Goal: Check status

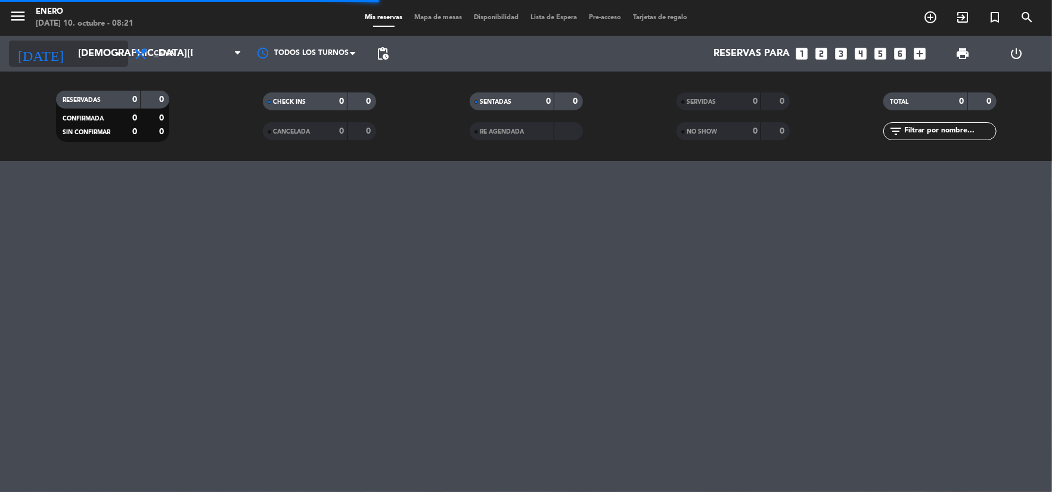
click at [91, 54] on input "[DEMOGRAPHIC_DATA][DATE]" at bounding box center [135, 53] width 126 height 23
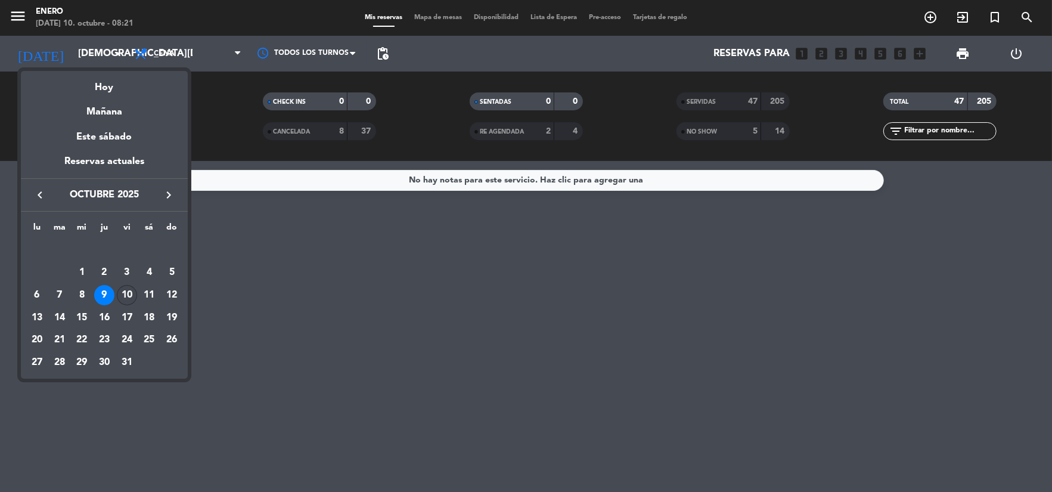
click at [125, 296] on div "10" at bounding box center [127, 295] width 20 height 20
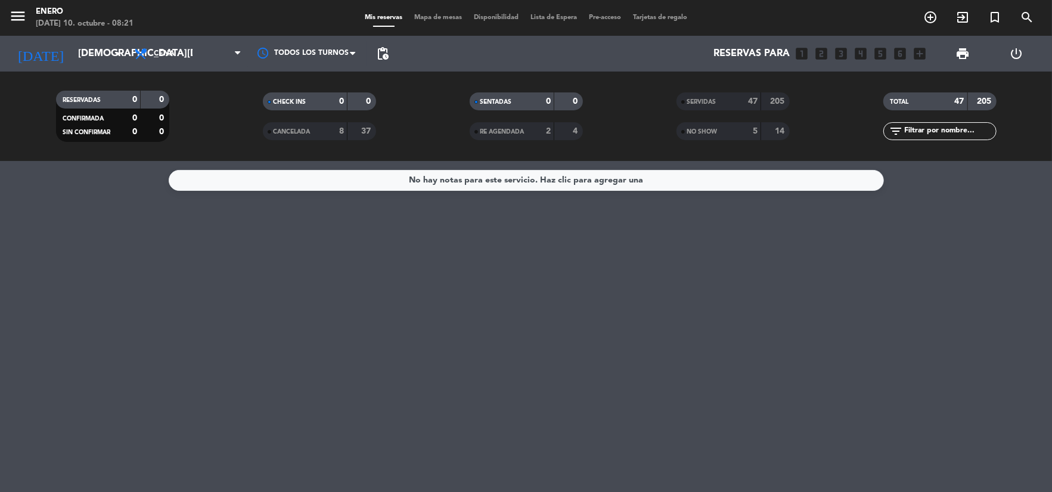
type input "[DATE]"
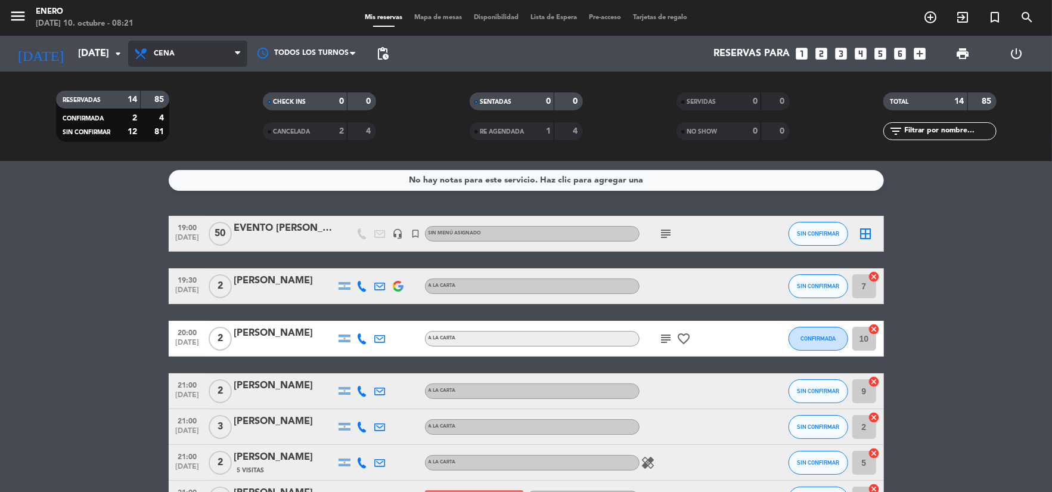
click at [211, 54] on span "Cena" at bounding box center [187, 54] width 119 height 26
click at [200, 105] on div "menu Enero [DATE] 10. octubre - 08:21 Mis reservas Mapa de mesas Disponibilidad…" at bounding box center [526, 80] width 1052 height 161
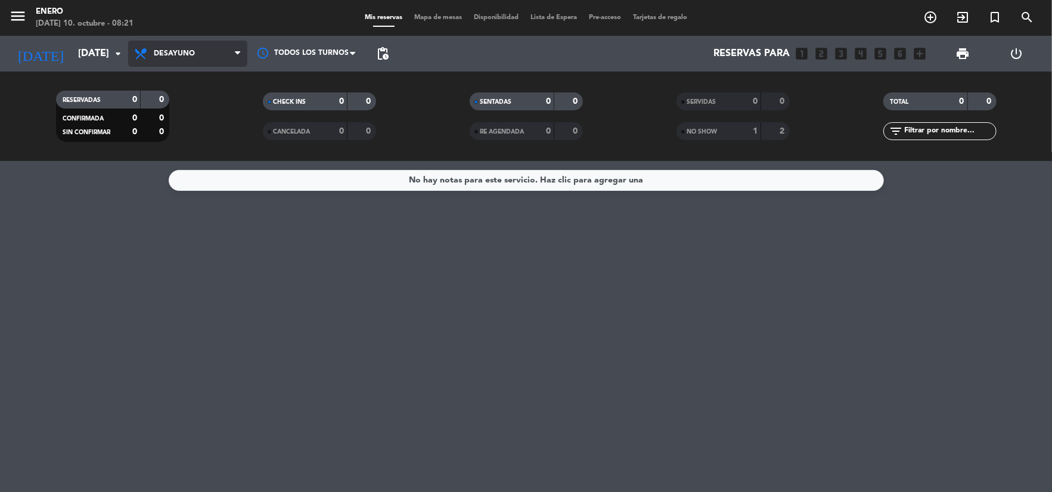
click at [205, 61] on span "Desayuno" at bounding box center [187, 54] width 119 height 26
click at [211, 125] on div "menu Enero [DATE] 10. octubre - 08:21 Mis reservas Mapa de mesas Disponibilidad…" at bounding box center [526, 80] width 1052 height 161
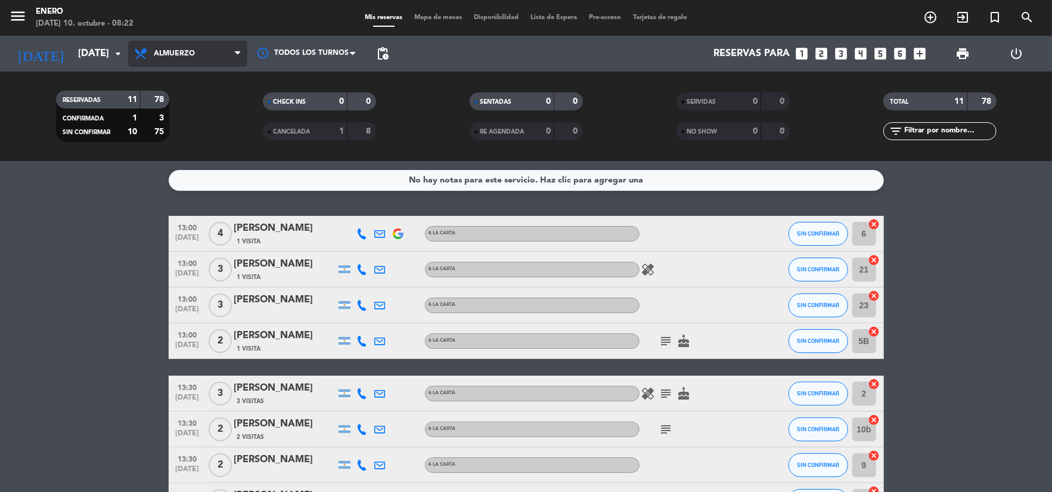
click at [210, 60] on span "Almuerzo" at bounding box center [187, 54] width 119 height 26
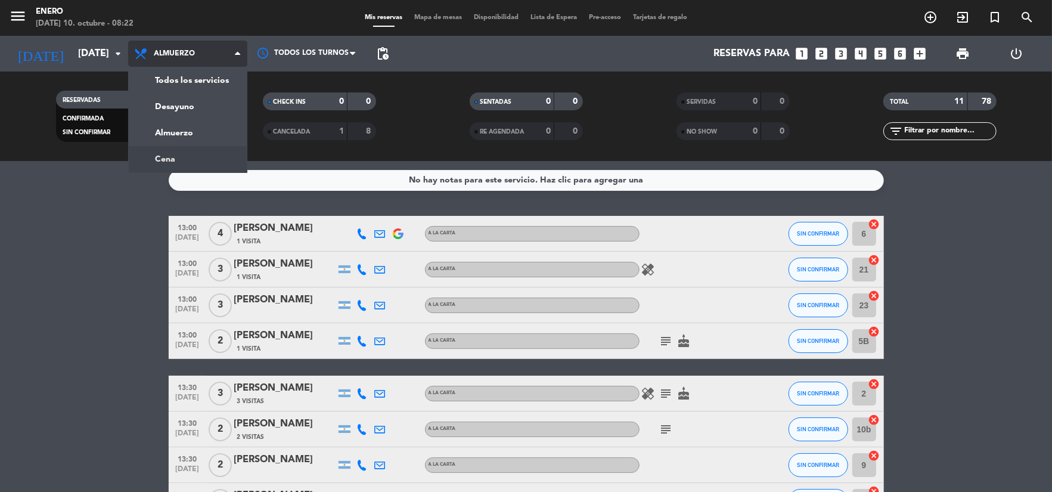
click at [194, 156] on div "menu Enero [DATE] 10. octubre - 08:22 Mis reservas Mapa de mesas Disponibilidad…" at bounding box center [526, 80] width 1052 height 161
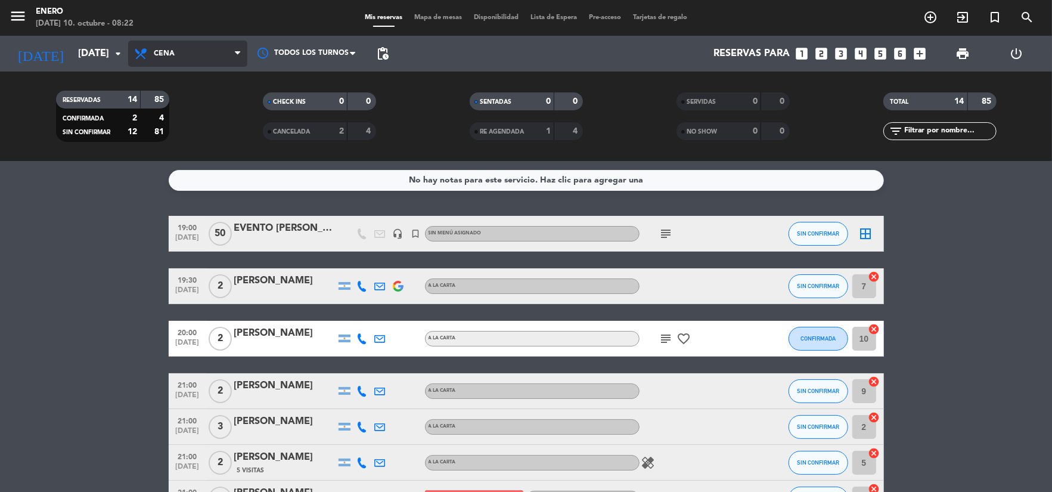
click at [211, 52] on span "Cena" at bounding box center [187, 54] width 119 height 26
click at [205, 130] on div "menu Enero [DATE] 10. octubre - 08:22 Mis reservas Mapa de mesas Disponibilidad…" at bounding box center [526, 80] width 1052 height 161
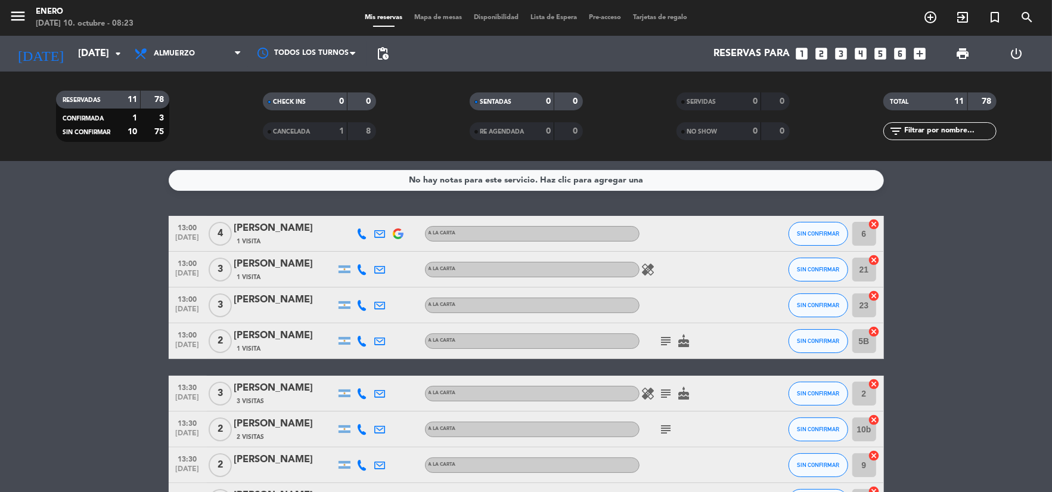
click at [975, 260] on bookings-row "13:00 [DATE] 4 [PERSON_NAME] 1 Visita A LA CARTA SIN CONFIRMAR 6 cancel 13:00 […" at bounding box center [526, 446] width 1052 height 460
